Goal: Task Accomplishment & Management: Manage account settings

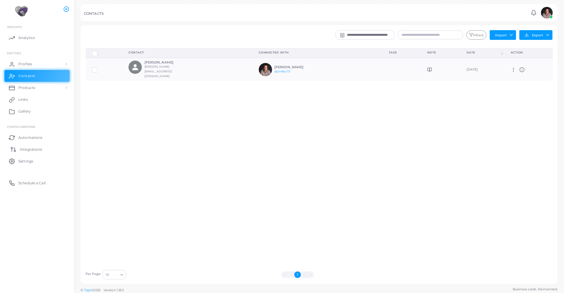
click at [37, 148] on span "Integrations" at bounding box center [31, 149] width 22 height 5
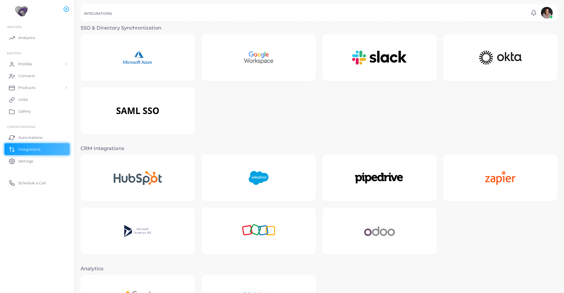
scroll to position [51, 0]
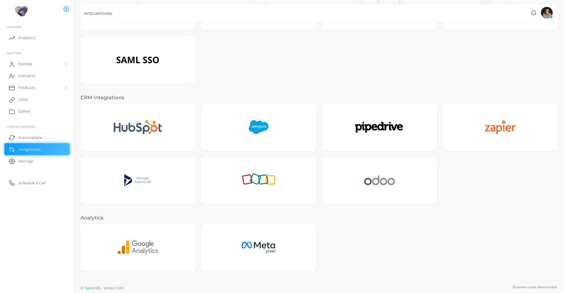
click at [252, 185] on img at bounding box center [258, 180] width 56 height 37
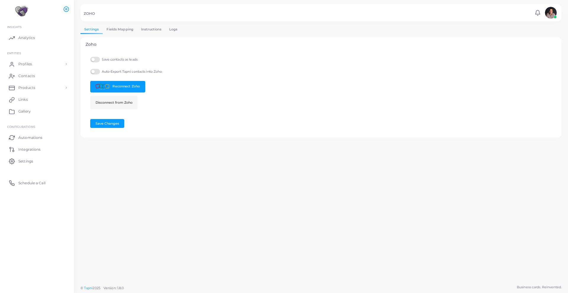
click at [117, 33] on link "Fields Mapping" at bounding box center [120, 29] width 35 height 9
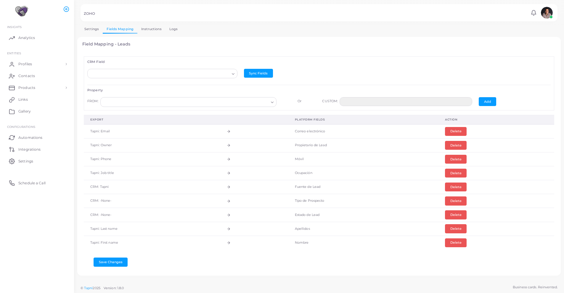
click at [154, 29] on link "Instructions" at bounding box center [151, 29] width 28 height 9
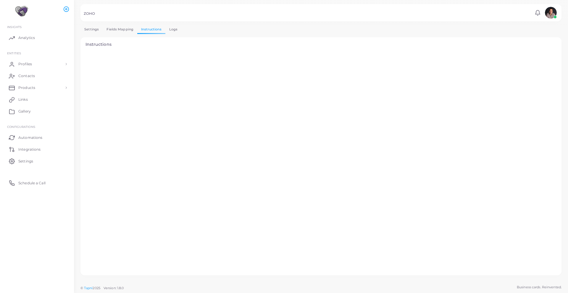
click at [173, 28] on link "Logs" at bounding box center [173, 29] width 16 height 9
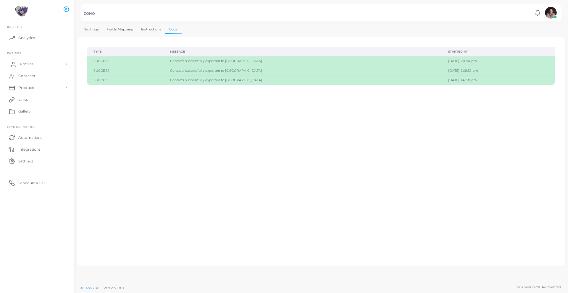
click at [27, 65] on span "Profiles" at bounding box center [27, 64] width 14 height 5
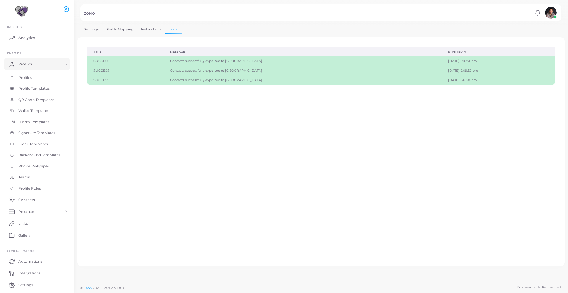
click at [25, 123] on span "Form Templates" at bounding box center [35, 122] width 30 height 5
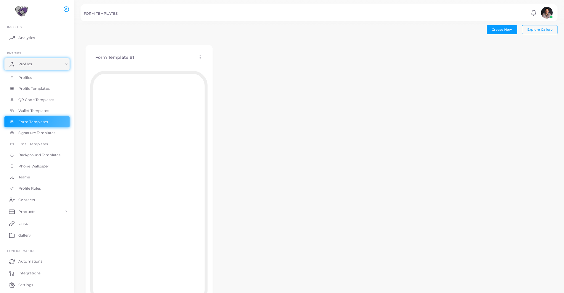
click at [201, 56] on icon at bounding box center [199, 57] width 5 height 5
click at [220, 64] on span "Edit Template" at bounding box center [224, 63] width 22 height 5
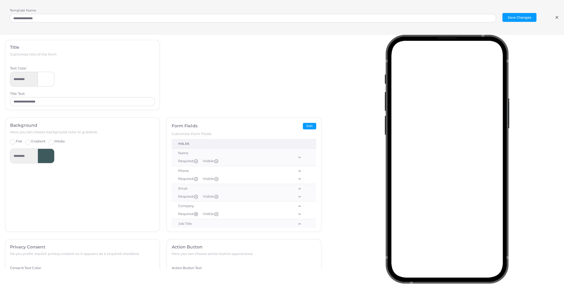
click at [556, 18] on icon at bounding box center [556, 17] width 5 height 5
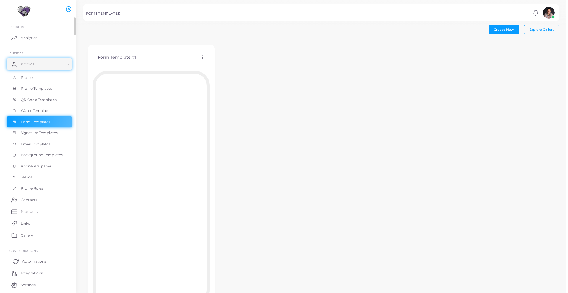
scroll to position [19, 0]
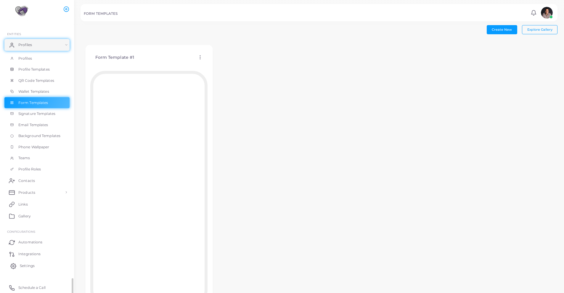
click at [31, 264] on span "Settings" at bounding box center [27, 266] width 15 height 5
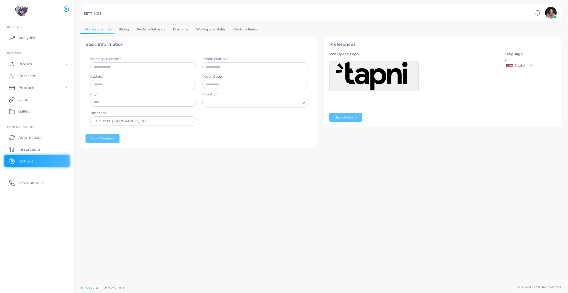
type input "********"
click at [243, 27] on link "Custom Fields" at bounding box center [246, 29] width 33 height 9
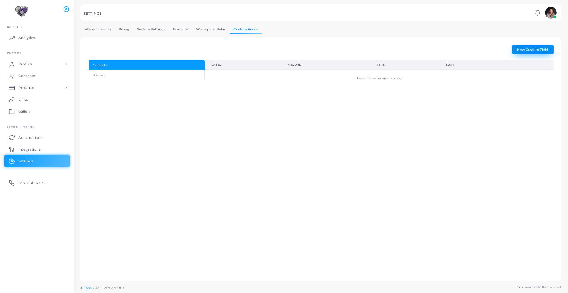
click at [526, 49] on span "New Custom Field" at bounding box center [532, 50] width 31 height 4
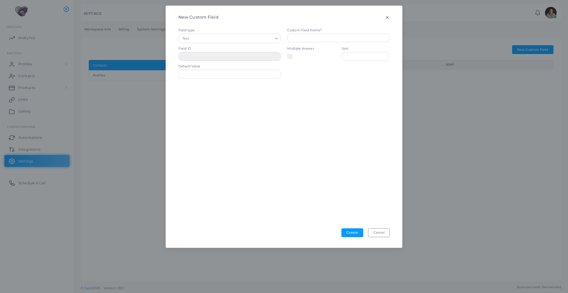
click at [216, 38] on input "Search for option" at bounding box center [232, 38] width 82 height 7
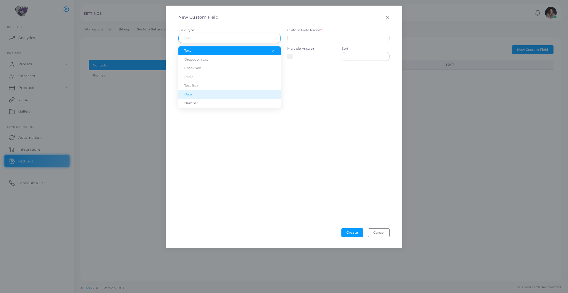
click at [336, 108] on div at bounding box center [284, 155] width 218 height 147
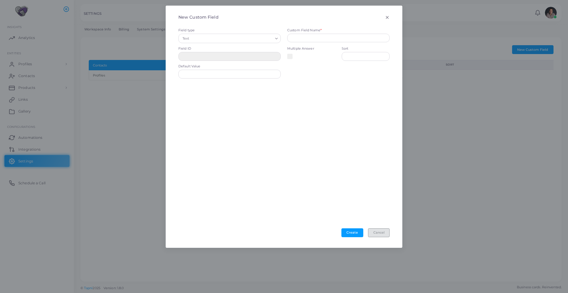
click at [385, 234] on button "Cancel" at bounding box center [379, 233] width 22 height 9
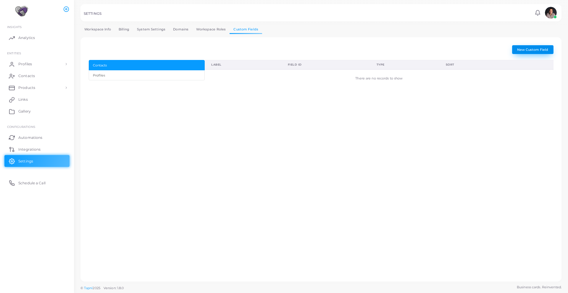
click at [524, 46] on button "New Custom Field" at bounding box center [532, 49] width 41 height 9
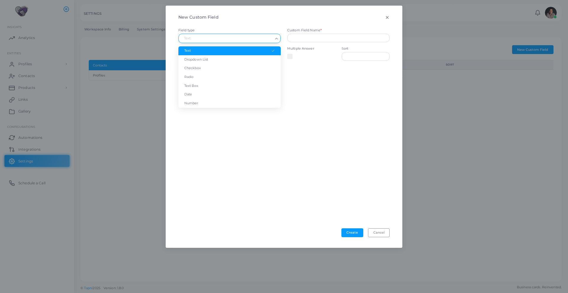
click at [225, 39] on input "Search for option" at bounding box center [227, 38] width 92 height 7
click at [203, 84] on li "Text Box" at bounding box center [229, 86] width 102 height 9
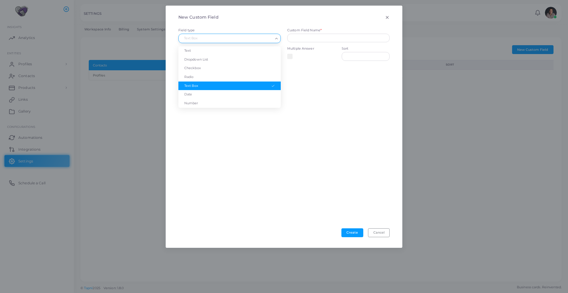
click at [235, 39] on input "Search for option" at bounding box center [227, 38] width 92 height 7
click at [215, 51] on li "Text" at bounding box center [229, 50] width 102 height 9
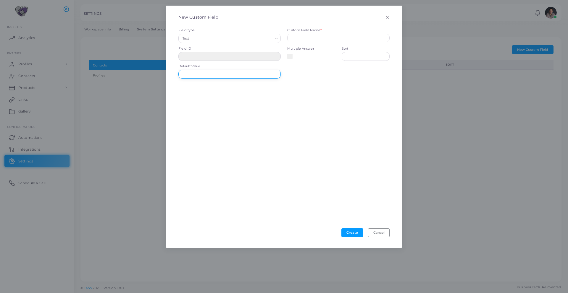
click at [223, 78] on input "text" at bounding box center [229, 74] width 102 height 9
click at [371, 236] on button "Cancel" at bounding box center [379, 233] width 22 height 9
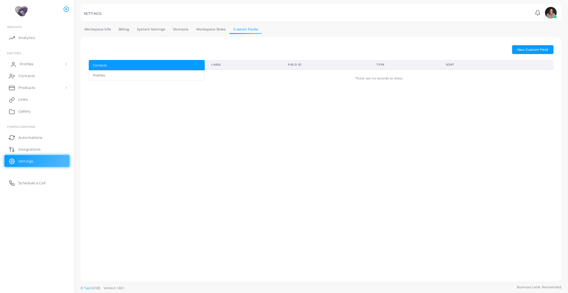
click at [22, 65] on span "Profiles" at bounding box center [27, 64] width 14 height 5
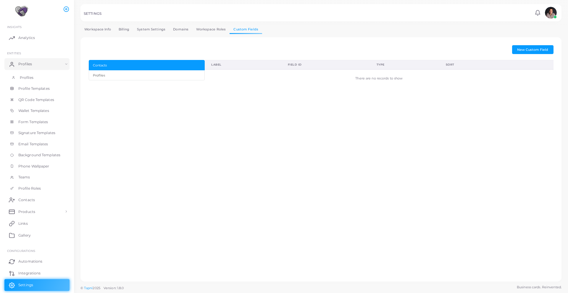
click at [26, 77] on span "Profiles" at bounding box center [27, 77] width 14 height 5
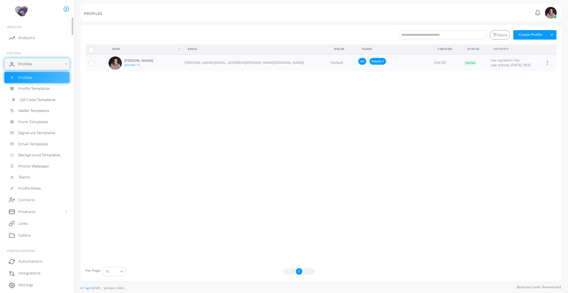
click at [35, 98] on span "QR Code Templates" at bounding box center [38, 99] width 36 height 5
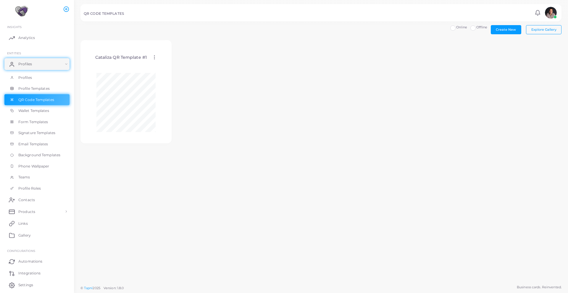
click at [154, 57] on icon at bounding box center [154, 57] width 5 height 5
click at [164, 70] on link "Assign template" at bounding box center [178, 72] width 49 height 8
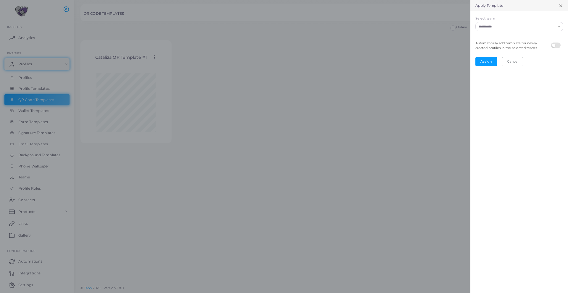
click at [517, 30] on input "Select team" at bounding box center [515, 26] width 79 height 7
click at [486, 49] on li "All" at bounding box center [519, 47] width 88 height 9
click at [488, 60] on button "Assign" at bounding box center [486, 61] width 22 height 9
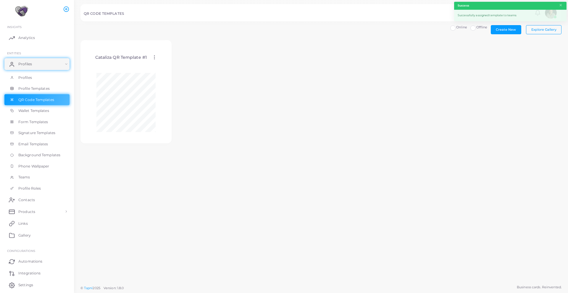
click at [476, 29] on label "Offline" at bounding box center [481, 27] width 11 height 5
click at [456, 28] on label "Online" at bounding box center [461, 27] width 11 height 5
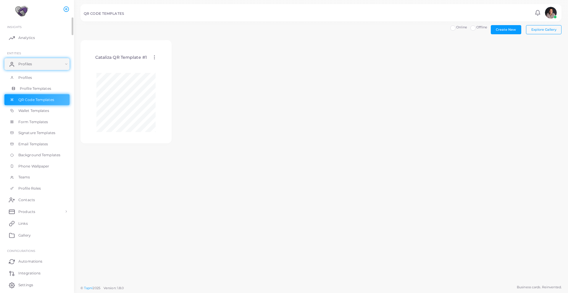
click at [42, 89] on span "Profile Templates" at bounding box center [35, 88] width 31 height 5
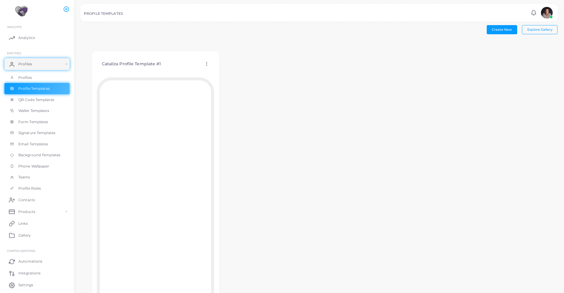
click at [23, 12] on img at bounding box center [21, 11] width 33 height 11
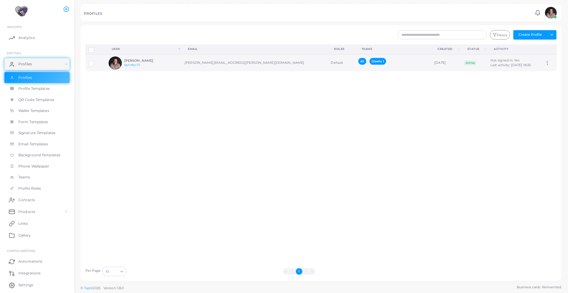
click at [358, 63] on span "All" at bounding box center [362, 61] width 8 height 7
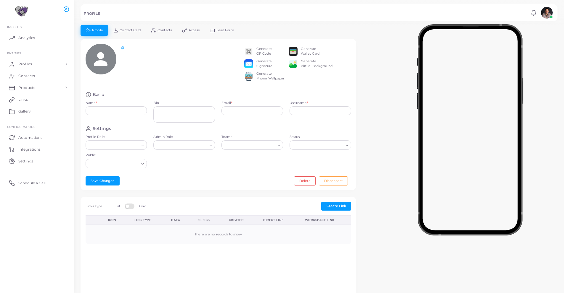
type input "**********"
type textarea "**********"
type input "**********"
type input "********"
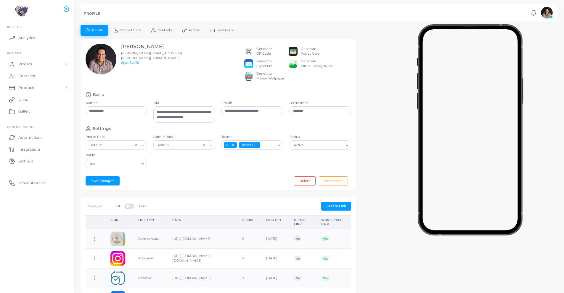
click at [128, 32] on link "Contact Card" at bounding box center [127, 30] width 38 height 10
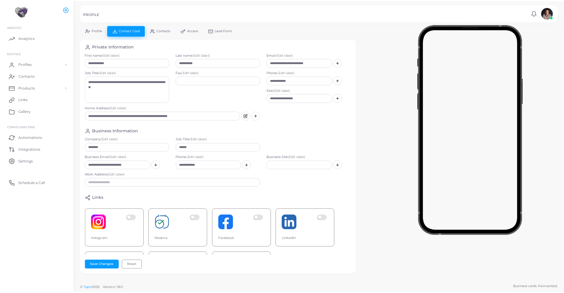
scroll to position [43, 0]
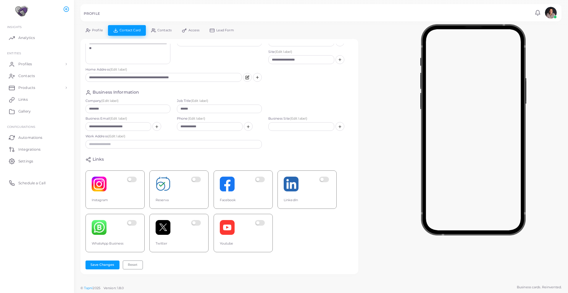
click at [214, 31] on rect at bounding box center [212, 30] width 4 height 3
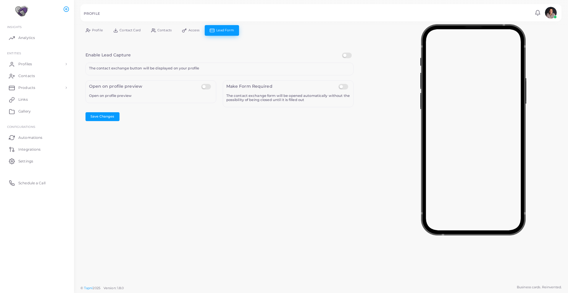
click at [195, 33] on link "Access" at bounding box center [191, 30] width 28 height 10
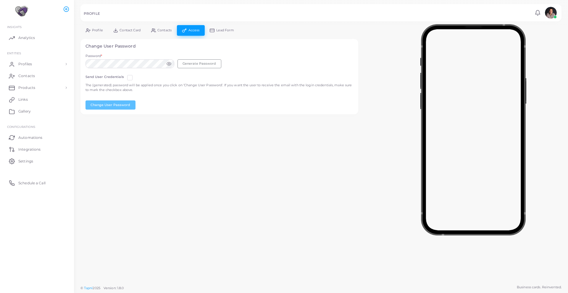
click at [163, 30] on span "Contacts" at bounding box center [164, 30] width 14 height 3
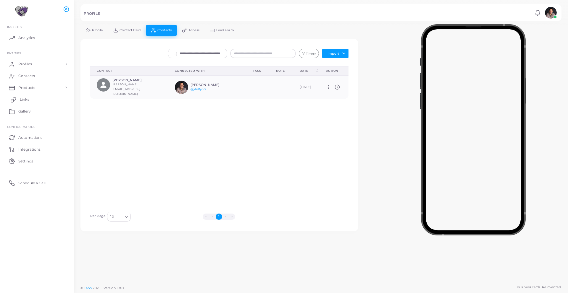
click at [24, 101] on span "Links" at bounding box center [24, 99] width 9 height 5
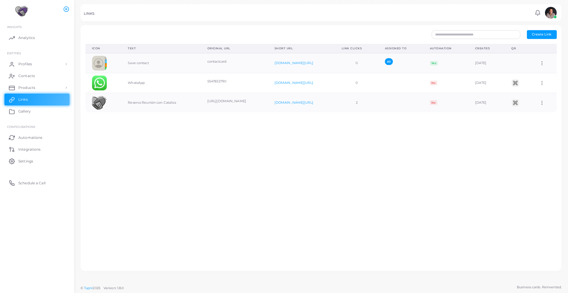
click at [552, 13] on img at bounding box center [551, 13] width 12 height 12
click at [17, 138] on link "Automations" at bounding box center [36, 138] width 65 height 12
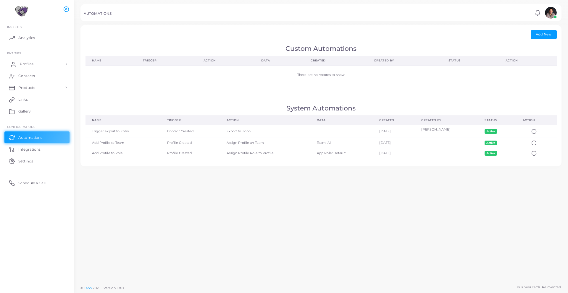
click at [29, 66] on span "Profiles" at bounding box center [27, 64] width 14 height 5
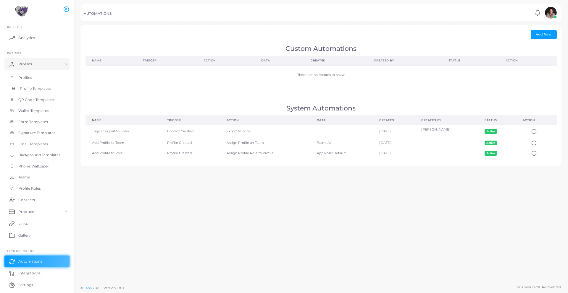
click at [28, 89] on span "Profile Templates" at bounding box center [35, 88] width 31 height 5
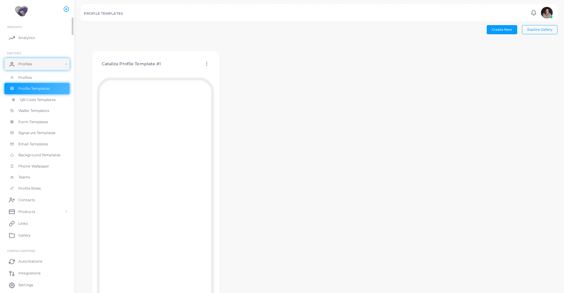
click at [32, 102] on span "QR Code Templates" at bounding box center [38, 99] width 36 height 5
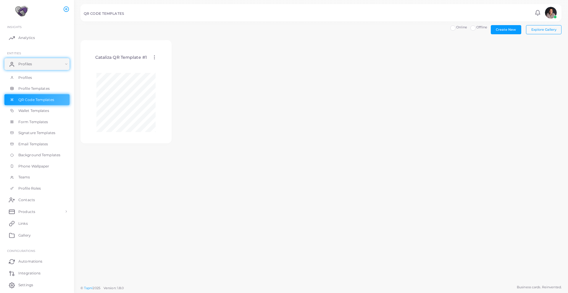
click at [154, 57] on icon at bounding box center [154, 57] width 5 height 5
click at [505, 45] on div "Cataliza QR Template #1 Edit Template Assign template Duplicate Template Delete…" at bounding box center [320, 95] width 481 height 110
click at [28, 77] on span "Profiles" at bounding box center [27, 77] width 14 height 5
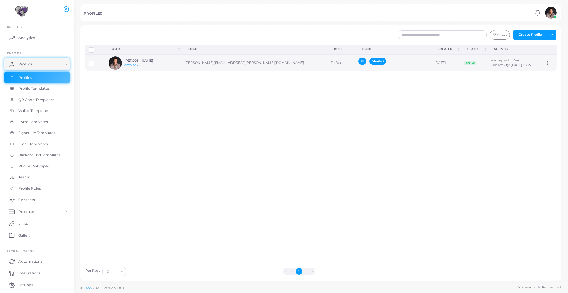
click at [545, 63] on icon at bounding box center [547, 62] width 5 height 5
click at [296, 85] on div "Disconnect Profiles Delete Profile Show Selections Download QRs User (Click to …" at bounding box center [321, 154] width 478 height 219
click at [358, 62] on span "All" at bounding box center [362, 61] width 8 height 7
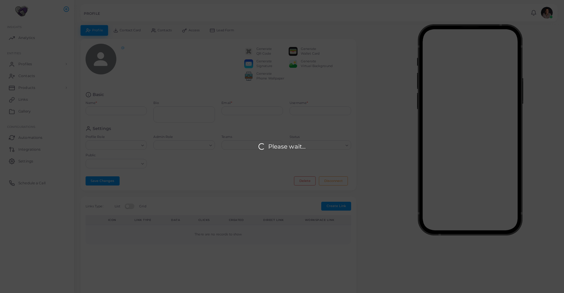
type input "**********"
type textarea "**********"
type input "**********"
type input "********"
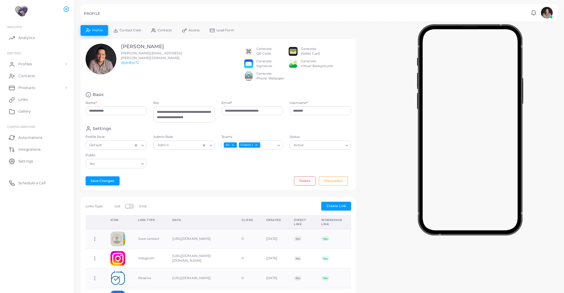
click at [258, 51] on div "Generate QR Code" at bounding box center [263, 51] width 15 height 9
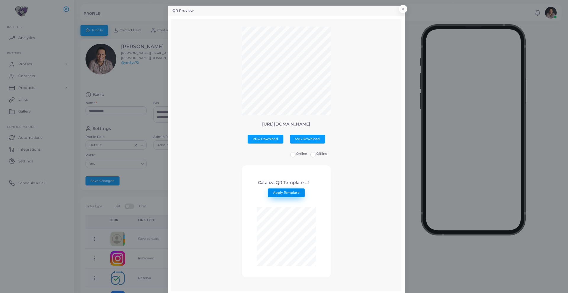
click at [285, 192] on span "Apply Template" at bounding box center [286, 193] width 27 height 4
click at [316, 156] on label "Offline" at bounding box center [321, 154] width 11 height 5
click at [296, 155] on label "Online" at bounding box center [301, 154] width 11 height 5
click at [299, 139] on span "SVG Download" at bounding box center [307, 139] width 25 height 4
click at [270, 140] on span "PNG Download" at bounding box center [265, 139] width 25 height 4
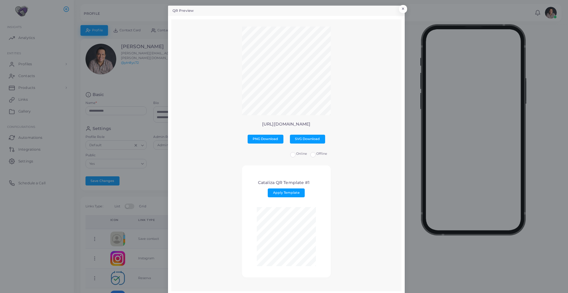
click at [316, 155] on label "Offline" at bounding box center [321, 154] width 11 height 5
click at [257, 140] on span "PNG Download" at bounding box center [265, 139] width 25 height 4
click at [299, 140] on span "SVG Download" at bounding box center [307, 139] width 25 height 4
click at [401, 10] on button "×" at bounding box center [402, 11] width 8 height 8
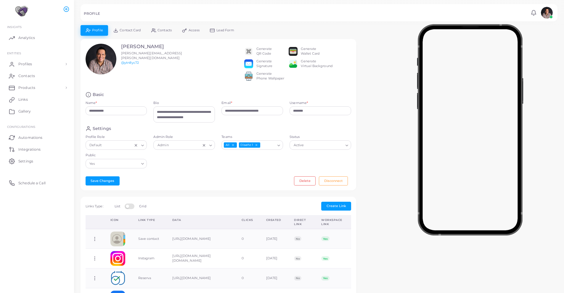
click at [265, 66] on div "Generate Signature" at bounding box center [264, 63] width 16 height 9
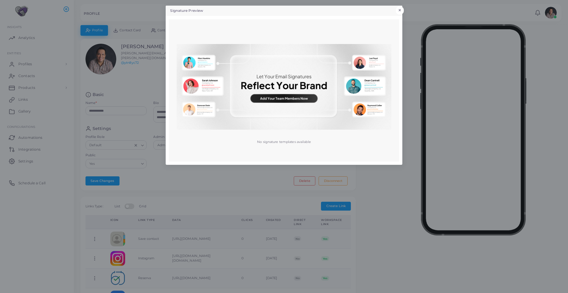
click at [400, 10] on button "×" at bounding box center [400, 11] width 8 height 8
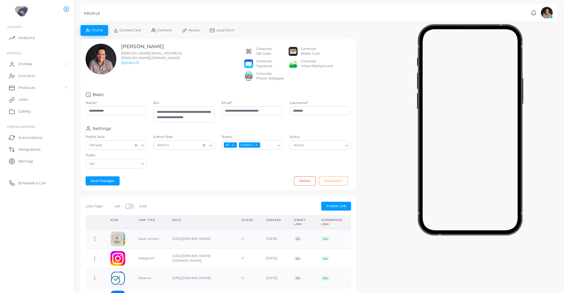
click at [304, 51] on div "Generate Wallet Card" at bounding box center [310, 51] width 19 height 9
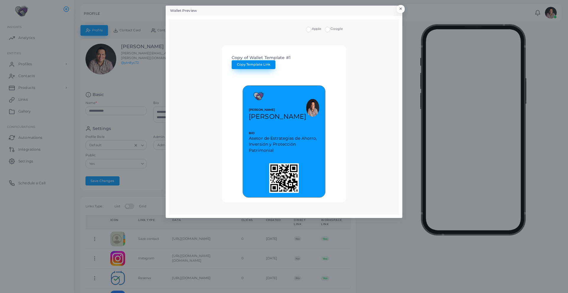
click at [258, 66] on span "Copy Template Link" at bounding box center [253, 64] width 33 height 4
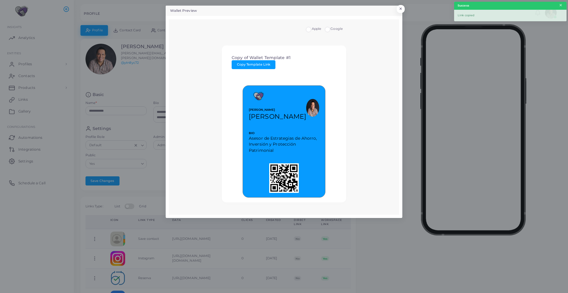
click at [561, 5] on button "×" at bounding box center [561, 5] width 4 height 7
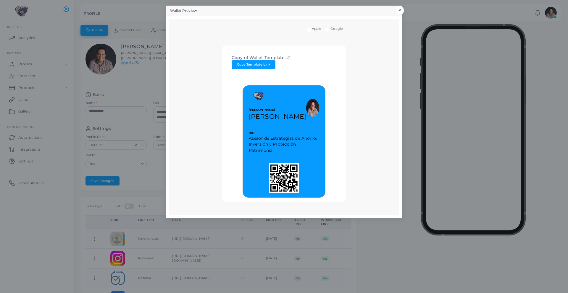
click at [400, 11] on button "×" at bounding box center [400, 11] width 8 height 8
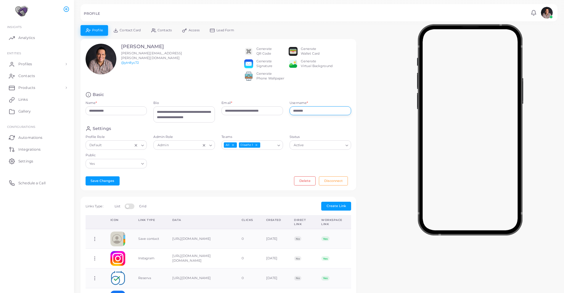
click at [303, 115] on input "********" at bounding box center [320, 110] width 62 height 9
drag, startPoint x: 316, startPoint y: 117, endPoint x: 267, endPoint y: 109, distance: 49.8
click at [267, 109] on div "**********" at bounding box center [218, 109] width 272 height 34
click at [171, 87] on div "Cesar Correa cesar.correa@cataliza.com.mx @ytn8yc72" at bounding box center [138, 65] width 113 height 43
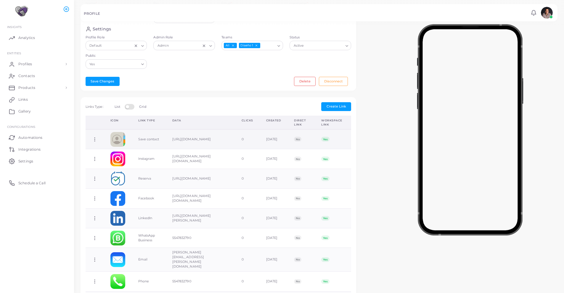
scroll to position [171, 0]
